Goal: Task Accomplishment & Management: Manage account settings

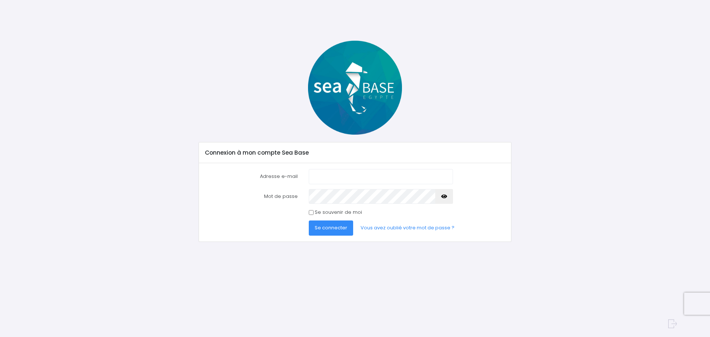
click at [330, 175] on input "Adresse e-mail" at bounding box center [381, 176] width 144 height 15
drag, startPoint x: 334, startPoint y: 176, endPoint x: 337, endPoint y: 180, distance: 5.3
click at [336, 179] on input "[EMAIL_ADDRESS][PERSON_NAME][DOMAIN_NAME]" at bounding box center [381, 176] width 144 height 15
type input "[PERSON_NAME][EMAIL_ADDRESS][PERSON_NAME][DOMAIN_NAME]"
click at [309, 220] on button "Se connecter" at bounding box center [331, 227] width 44 height 15
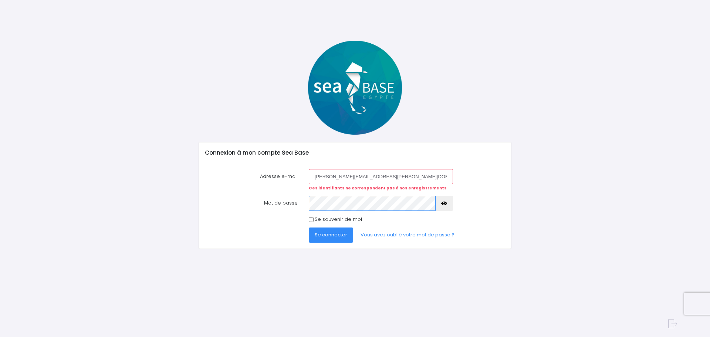
click at [309, 228] on button "Se connecter" at bounding box center [331, 235] width 44 height 15
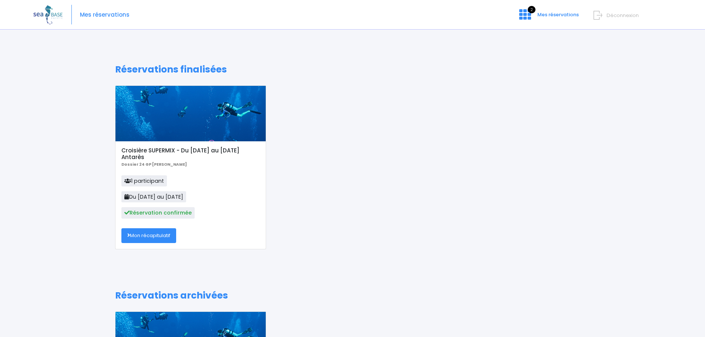
click at [148, 239] on link "Mon récapitulatif" at bounding box center [148, 235] width 55 height 15
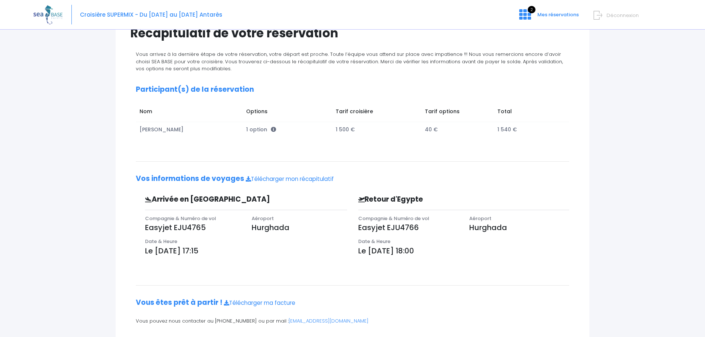
scroll to position [90, 0]
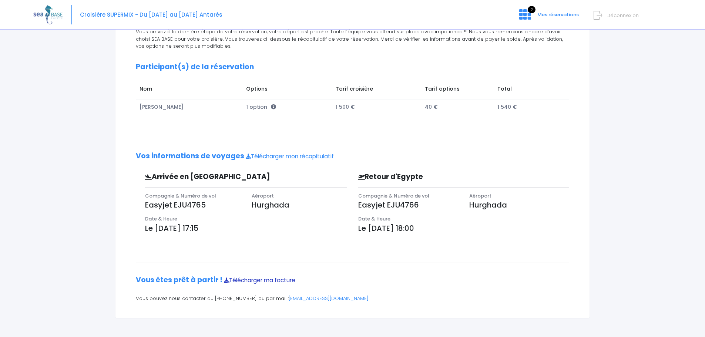
click at [269, 282] on link "Télécharger ma facture" at bounding box center [259, 280] width 71 height 8
